Goal: Navigation & Orientation: Find specific page/section

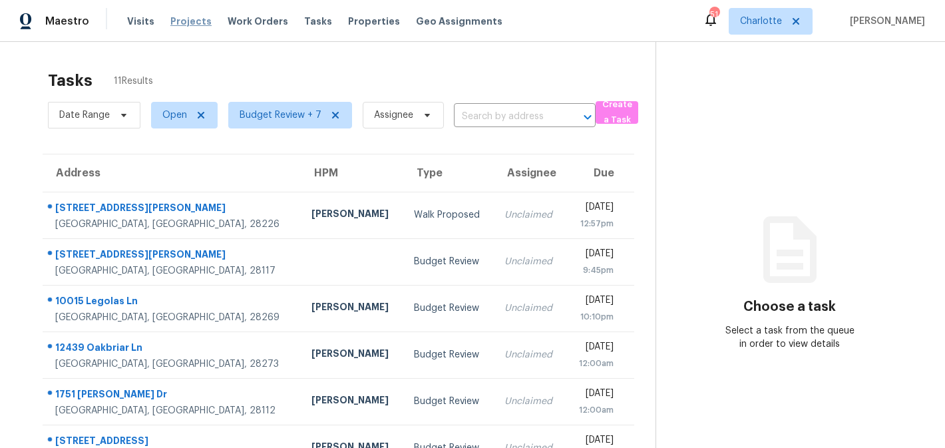
click at [179, 19] on span "Projects" at bounding box center [190, 21] width 41 height 13
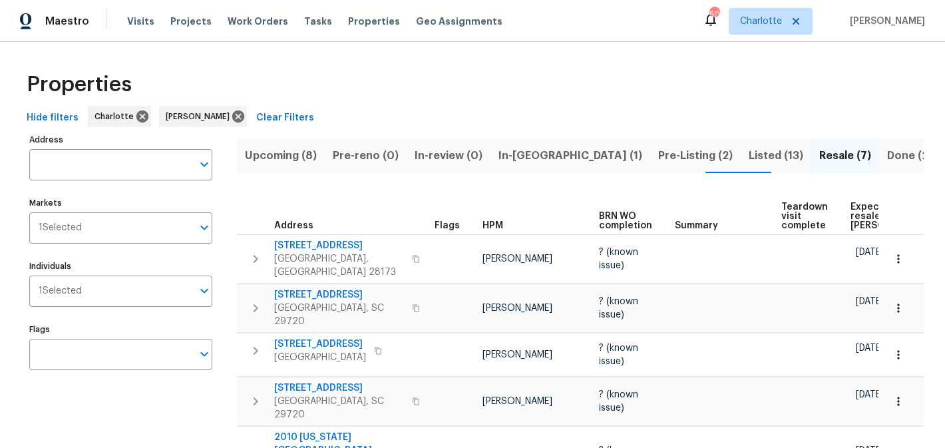
click at [292, 150] on span "Upcoming (8)" at bounding box center [281, 155] width 72 height 19
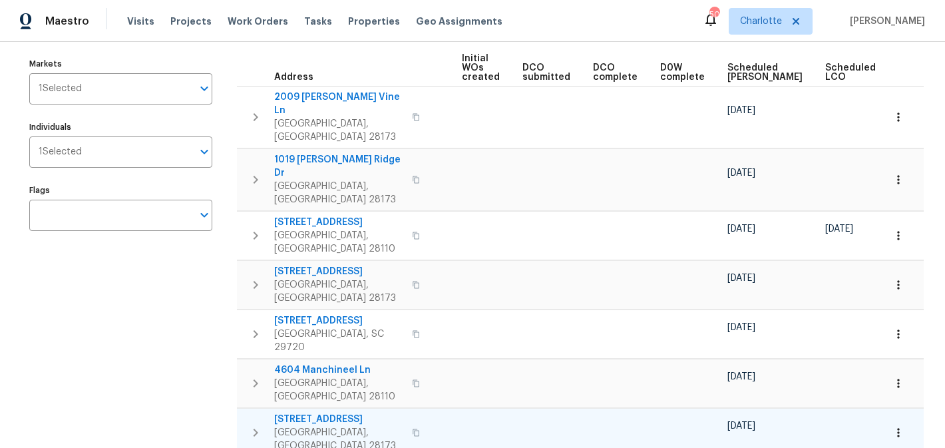
scroll to position [0, 159]
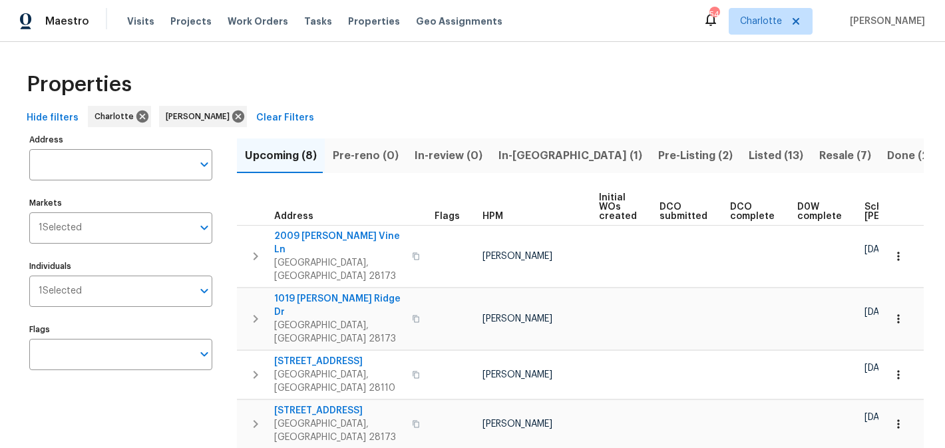
click at [524, 147] on span "In-[GEOGRAPHIC_DATA] (1)" at bounding box center [571, 155] width 144 height 19
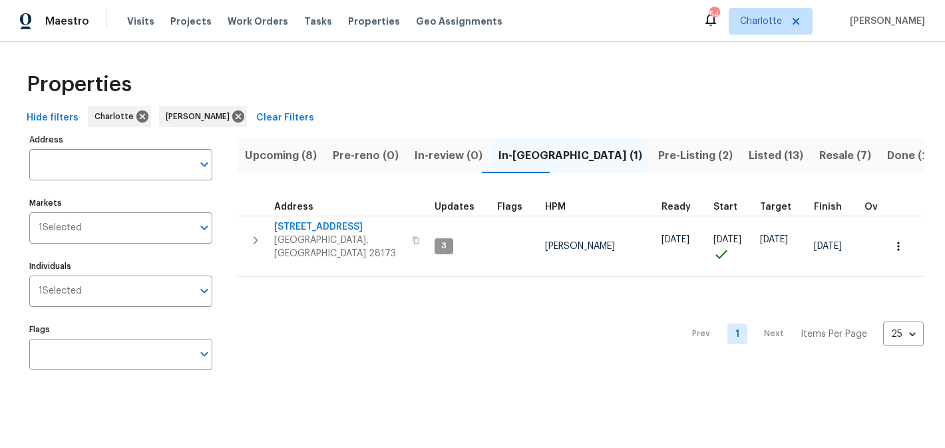
click at [658, 159] on span "Pre-Listing (2)" at bounding box center [695, 155] width 75 height 19
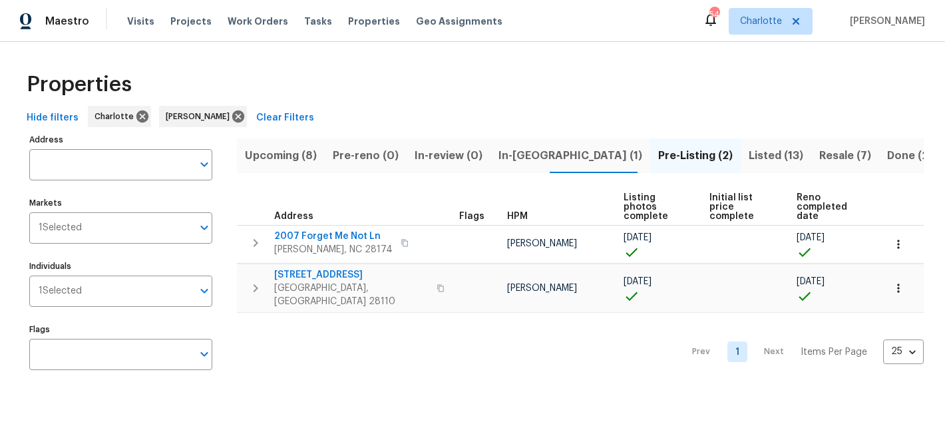
click at [749, 156] on span "Listed (13)" at bounding box center [776, 155] width 55 height 19
